Goal: Information Seeking & Learning: Learn about a topic

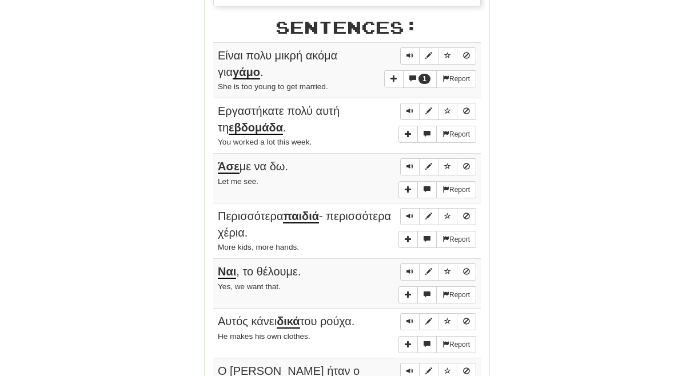
scroll to position [582, 0]
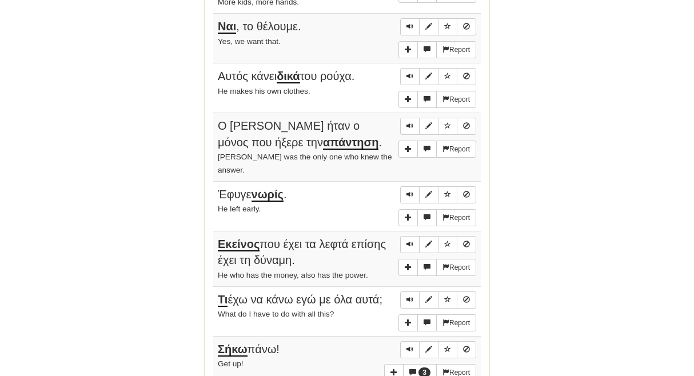
scroll to position [820, 0]
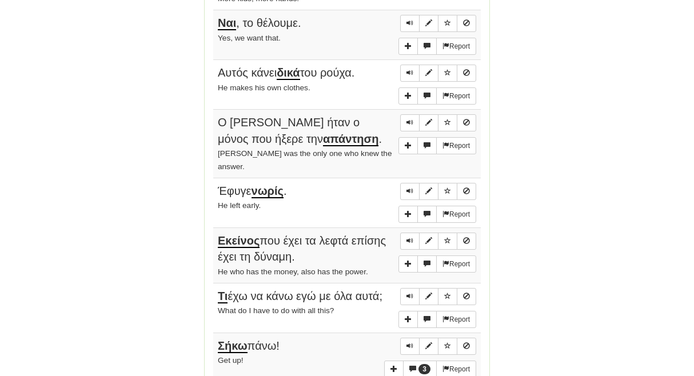
click at [561, 203] on div "Round Results Stats: Score: + 280 Time: 14 : 18 New: 25 Review: 5 Correct: 30 I…" at bounding box center [347, 357] width 652 height 2067
click at [580, 245] on div "Round Results Stats: Score: + 280 Time: 14 : 18 New: 25 Review: 5 Correct: 30 I…" at bounding box center [347, 357] width 652 height 2067
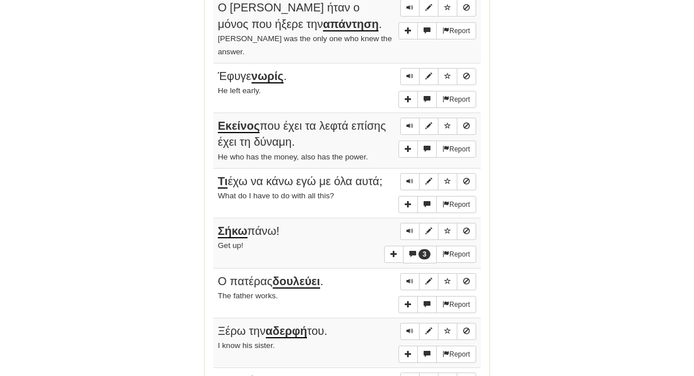
scroll to position [939, 0]
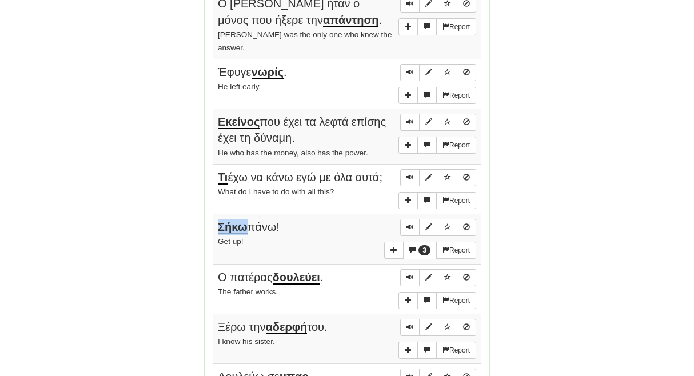
drag, startPoint x: 218, startPoint y: 203, endPoint x: 242, endPoint y: 203, distance: 24.0
click at [242, 221] on u "Σήκω" at bounding box center [233, 228] width 30 height 14
copy u "Σήκω"
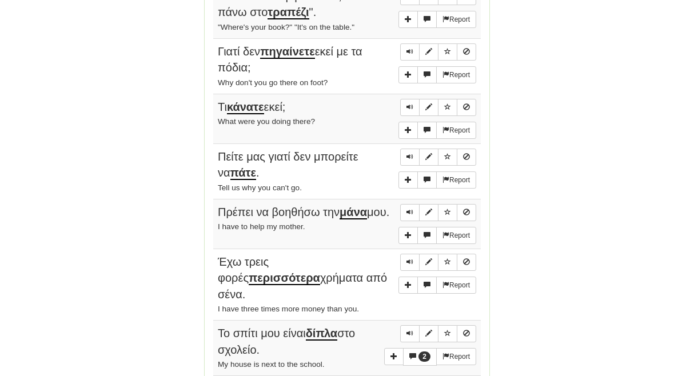
scroll to position [1474, 0]
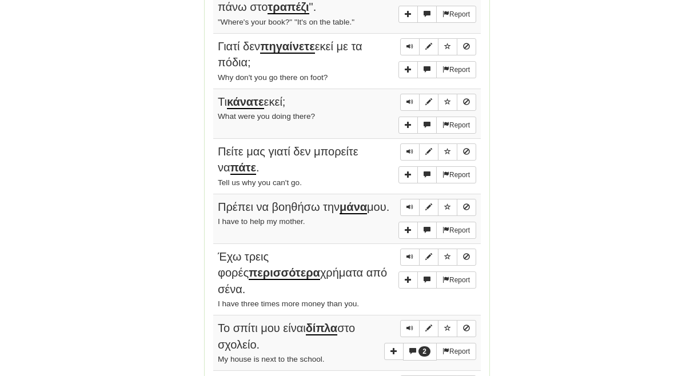
drag, startPoint x: 308, startPoint y: 285, endPoint x: 338, endPoint y: 284, distance: 30.3
click at [338, 322] on span "Το σπίτι μου είναι δίπλα στο σχολείο." at bounding box center [286, 336] width 137 height 29
copy span "Το σπίτι μου είναι δίπλα"
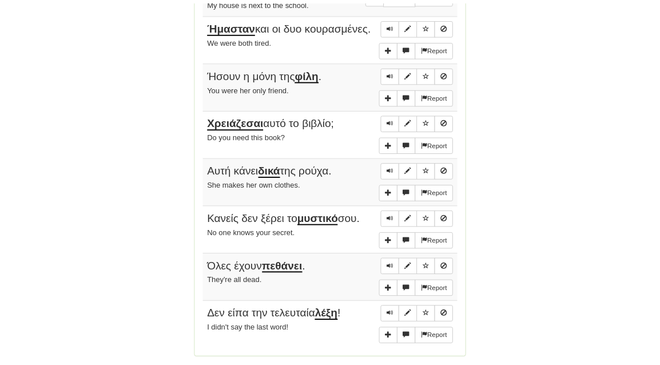
scroll to position [1860, 0]
